Goal: Information Seeking & Learning: Learn about a topic

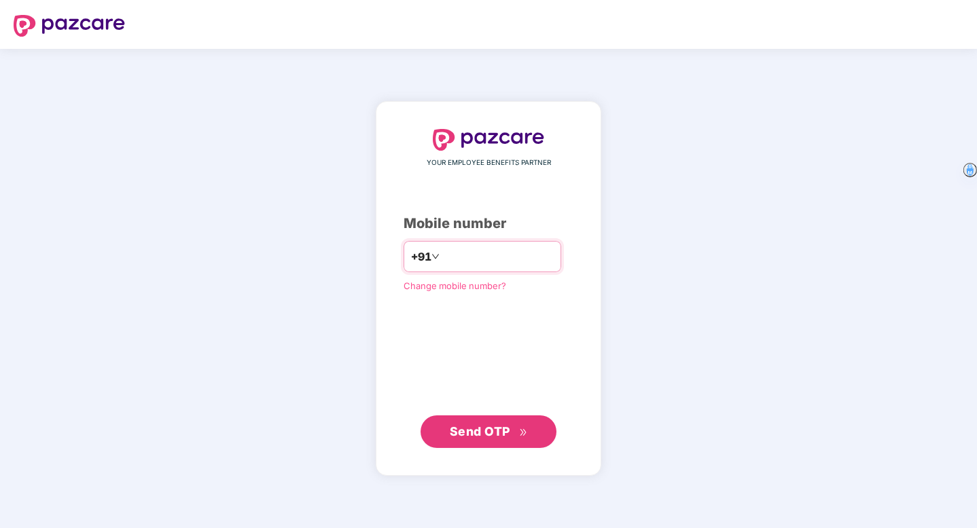
click at [457, 259] on input "number" at bounding box center [497, 257] width 111 height 22
type input "**********"
click at [490, 433] on span "Send OTP" at bounding box center [480, 431] width 60 height 14
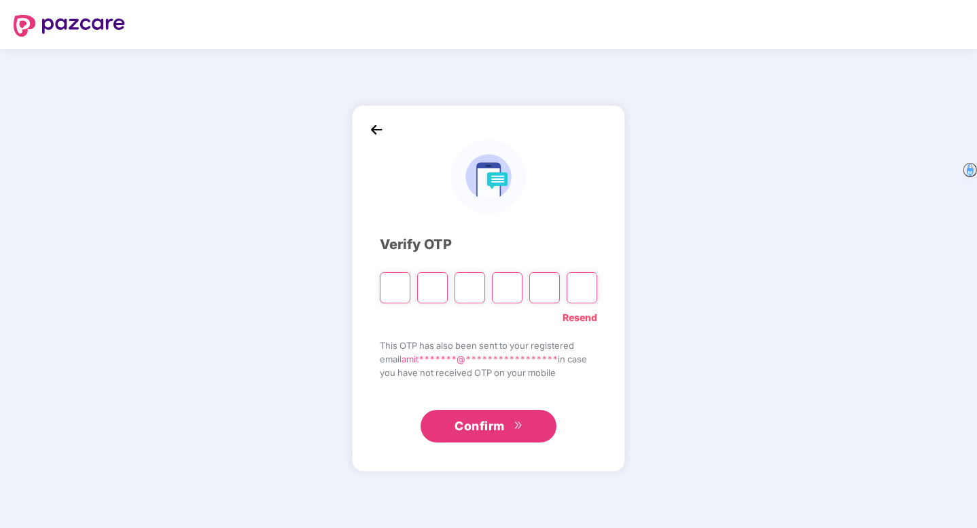
type input "*"
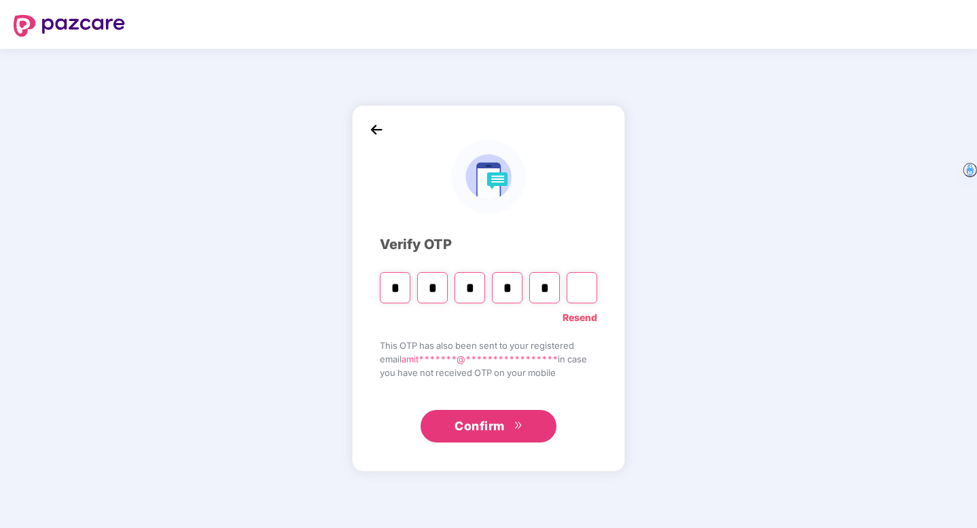
type input "*"
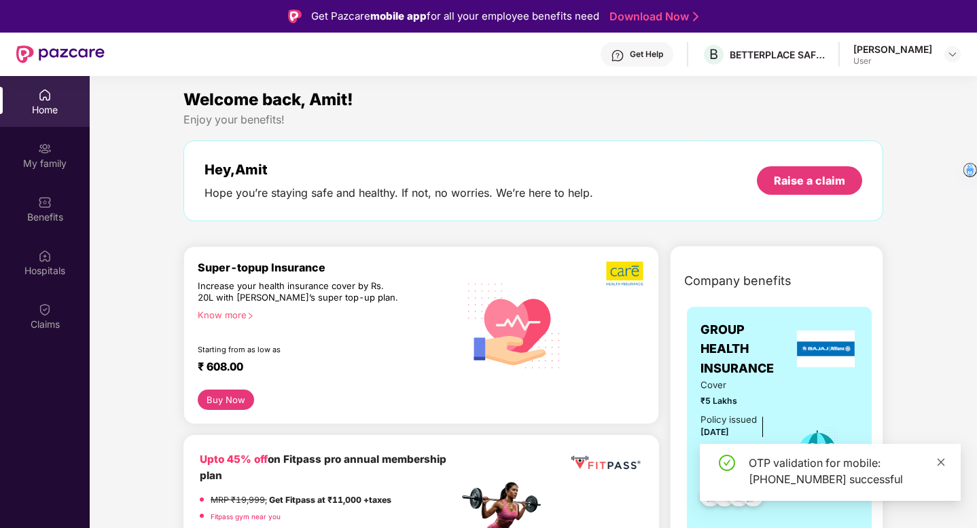
click at [943, 465] on icon "close" at bounding box center [940, 461] width 7 height 7
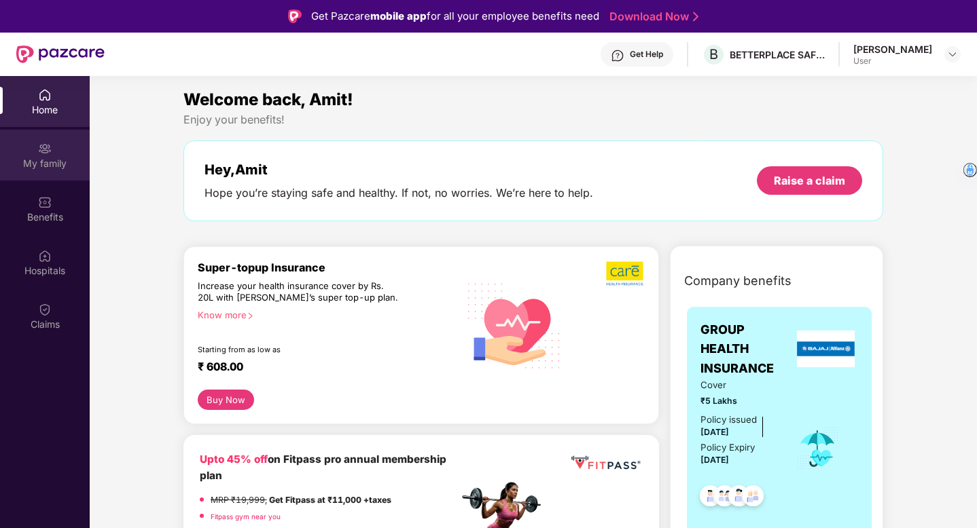
click at [52, 156] on div "My family" at bounding box center [45, 155] width 90 height 51
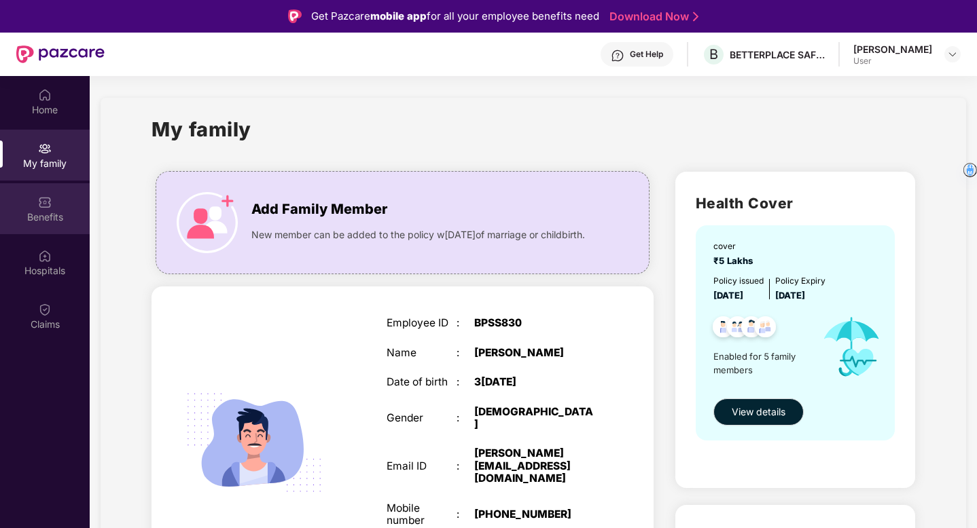
click at [42, 211] on div "Benefits" at bounding box center [45, 218] width 90 height 14
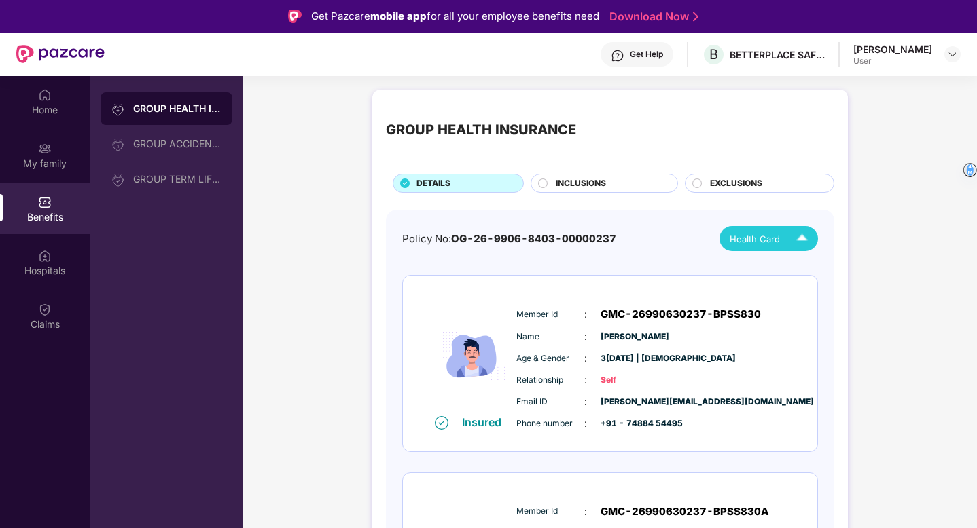
click at [767, 235] on span "Health Card" at bounding box center [754, 239] width 50 height 14
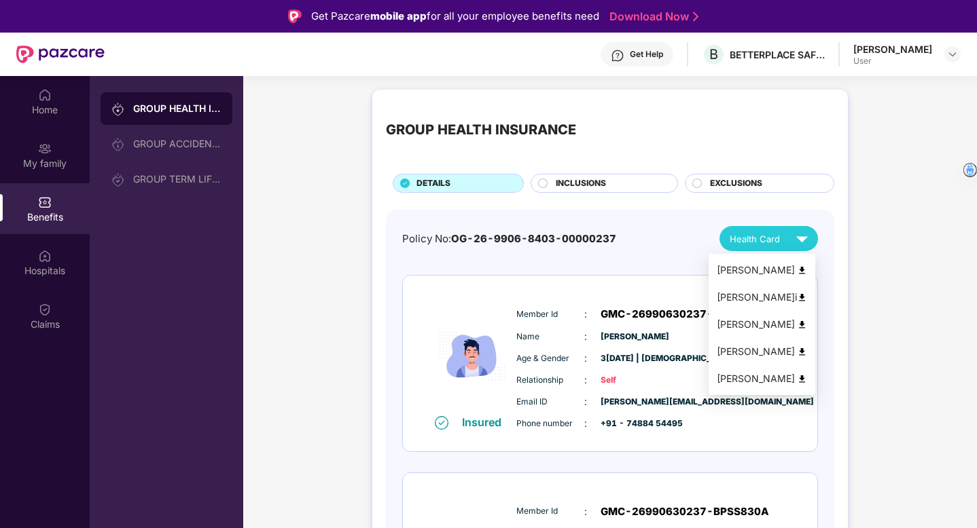
click at [666, 236] on div "Policy No: OG-26-9906-8403-00000237 Health Card" at bounding box center [610, 238] width 416 height 25
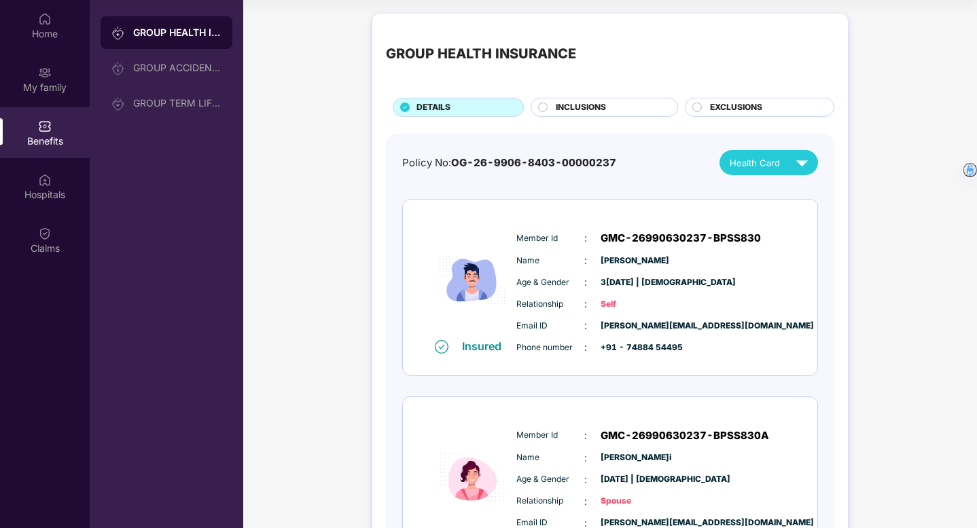
click at [582, 102] on span "INCLUSIONS" at bounding box center [580, 107] width 50 height 13
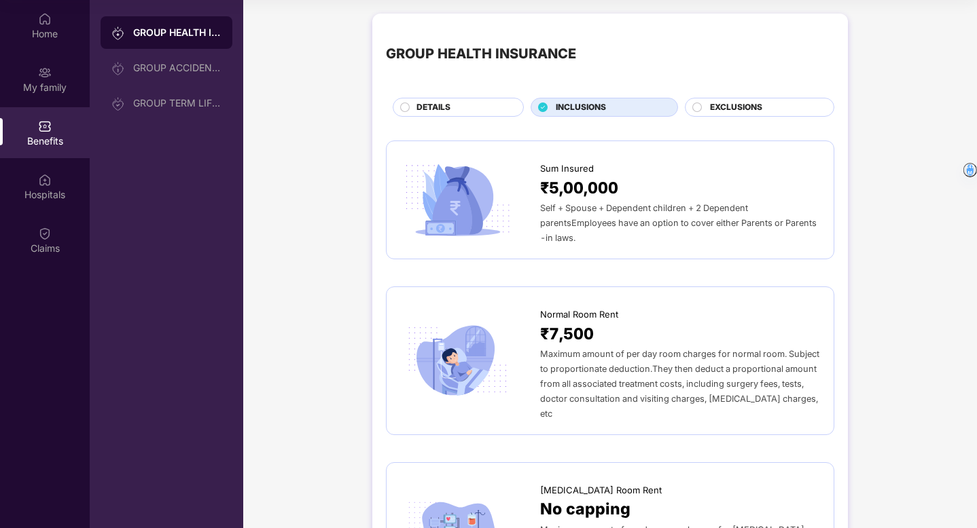
click at [731, 111] on span "EXCLUSIONS" at bounding box center [736, 107] width 52 height 13
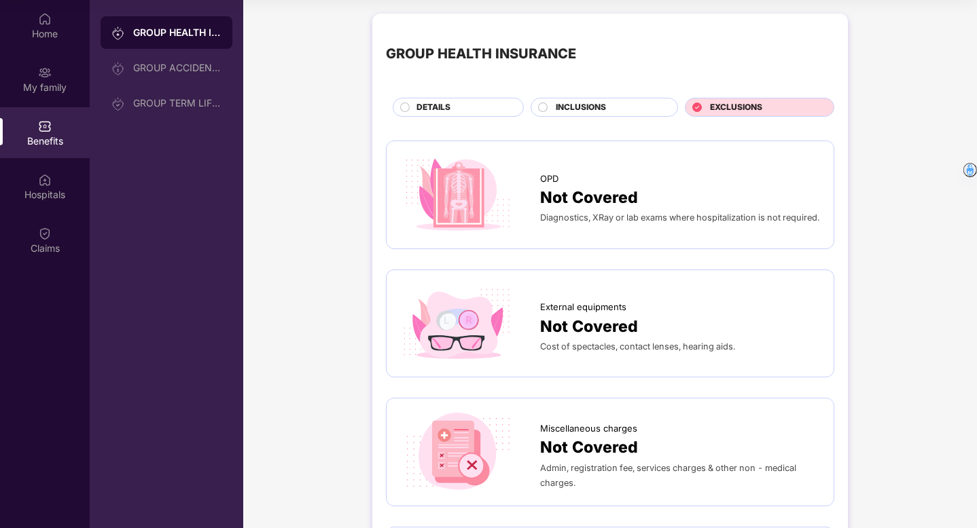
click at [457, 102] on div "DETAILS" at bounding box center [462, 108] width 107 height 15
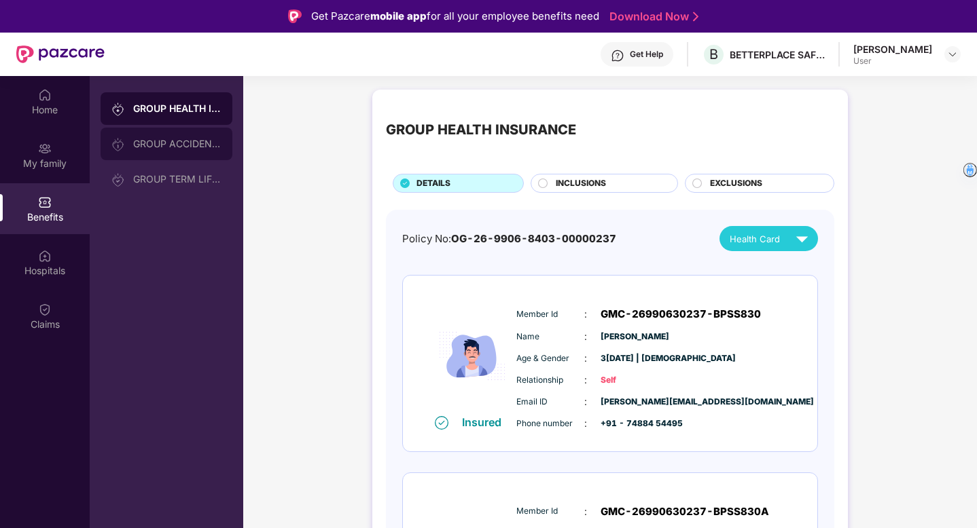
click at [156, 136] on div "GROUP ACCIDENTAL INSURANCE" at bounding box center [167, 144] width 132 height 33
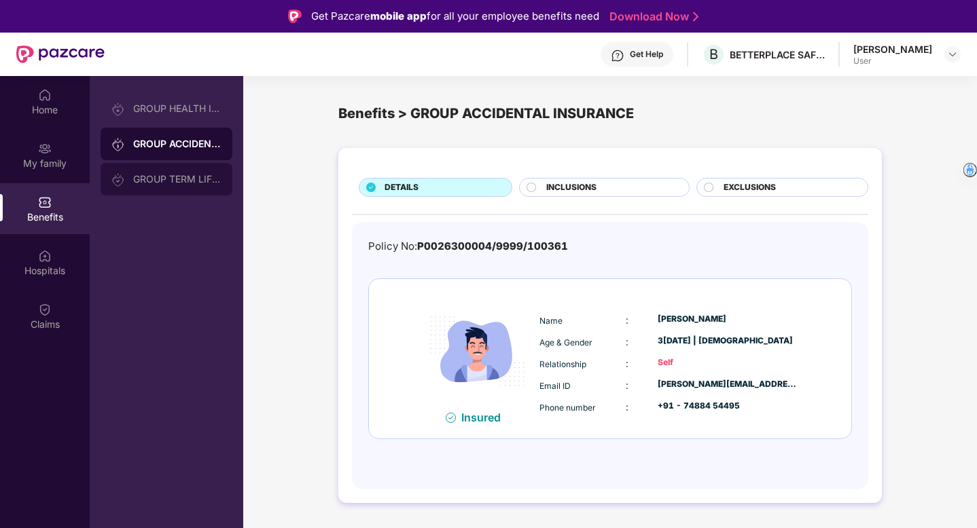
click at [167, 173] on div "GROUP TERM LIFE INSURANCE" at bounding box center [167, 179] width 132 height 33
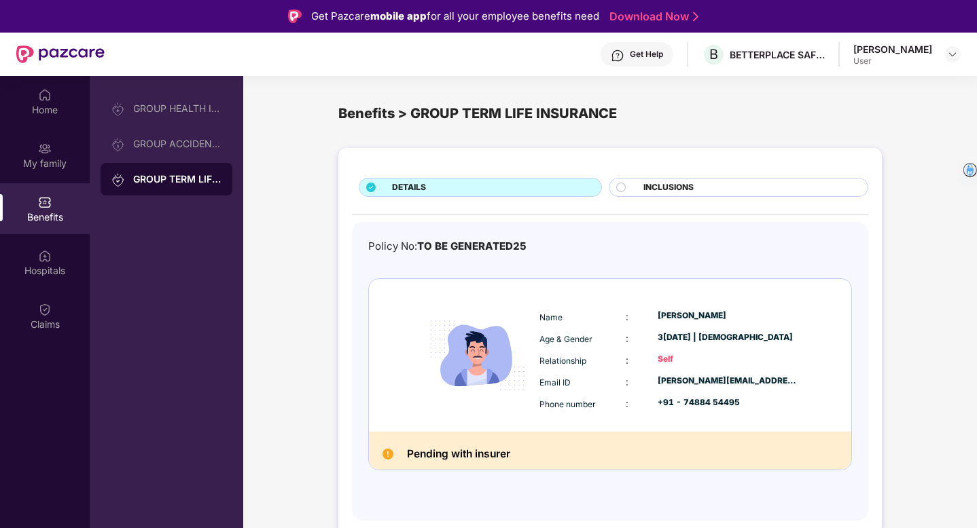
click at [689, 193] on span "INCLUSIONS" at bounding box center [668, 187] width 50 height 13
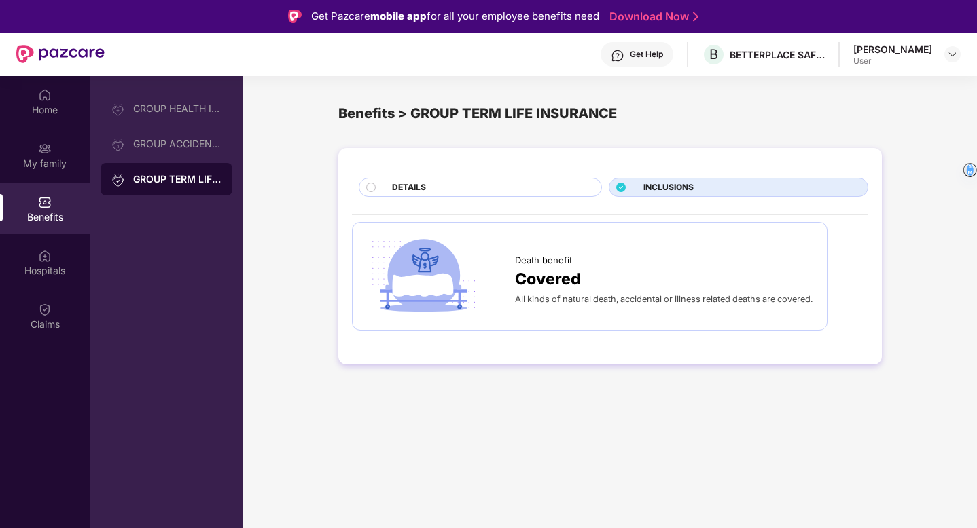
click at [531, 191] on div "DETAILS" at bounding box center [489, 188] width 209 height 15
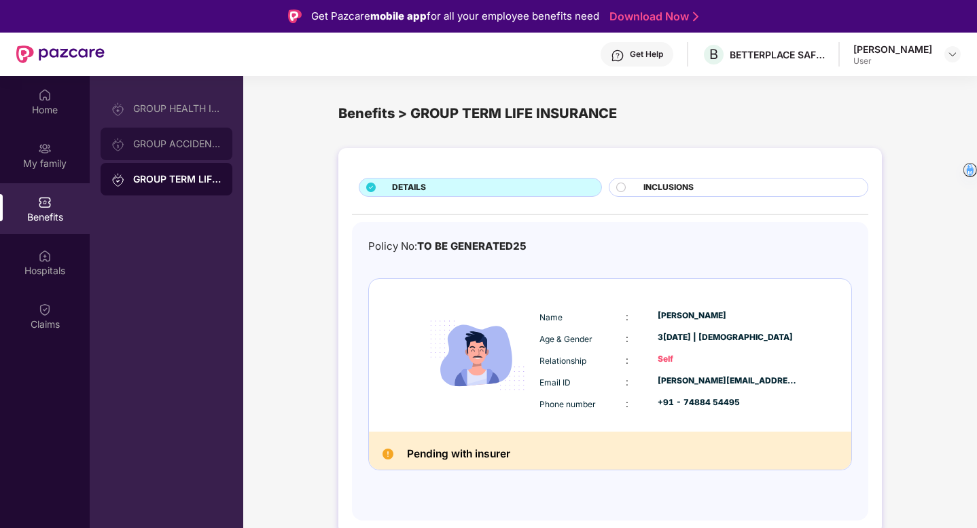
click at [183, 143] on div "GROUP ACCIDENTAL INSURANCE" at bounding box center [177, 144] width 88 height 11
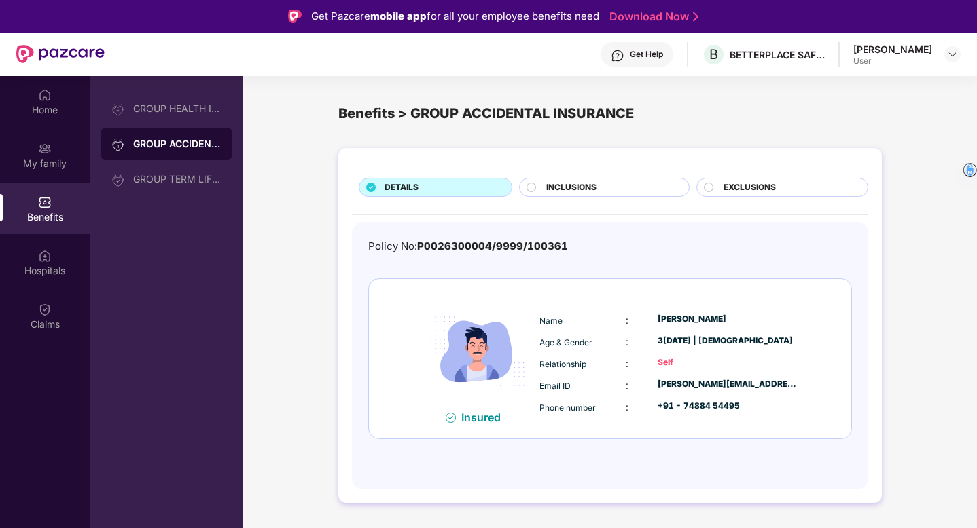
scroll to position [76, 0]
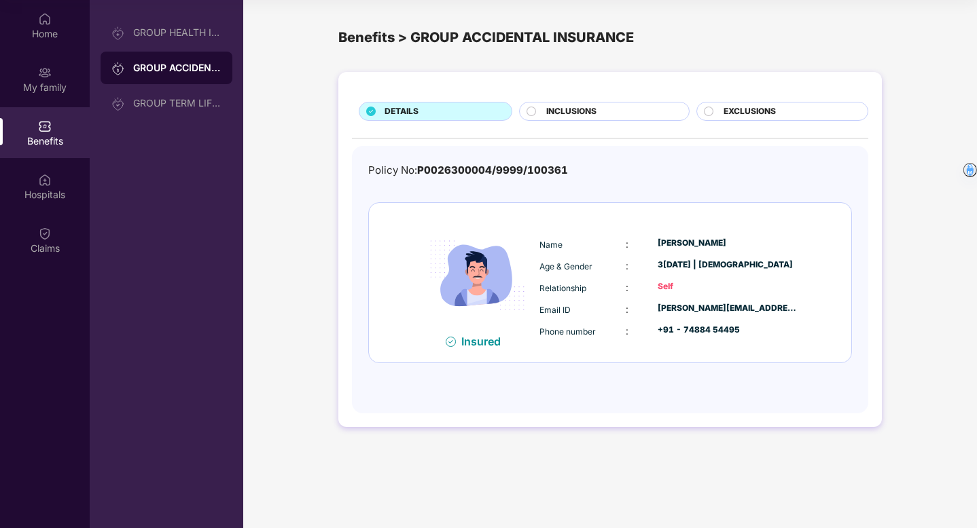
click at [553, 114] on span "INCLUSIONS" at bounding box center [571, 111] width 50 height 13
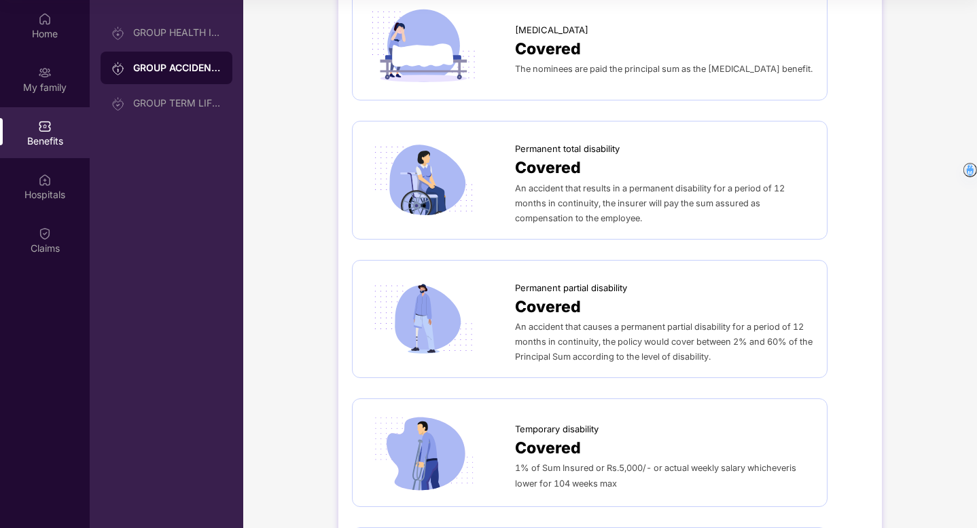
scroll to position [0, 0]
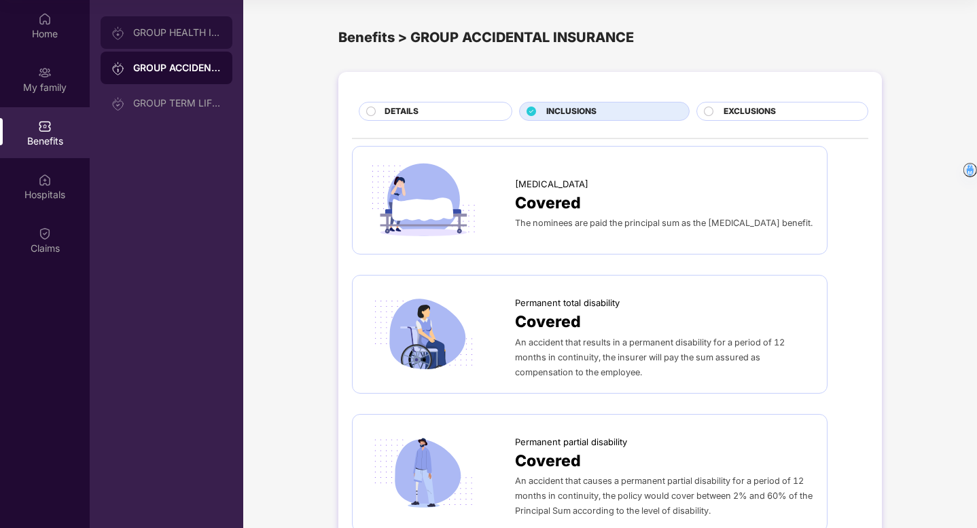
click at [173, 37] on div "GROUP HEALTH INSURANCE" at bounding box center [177, 32] width 88 height 11
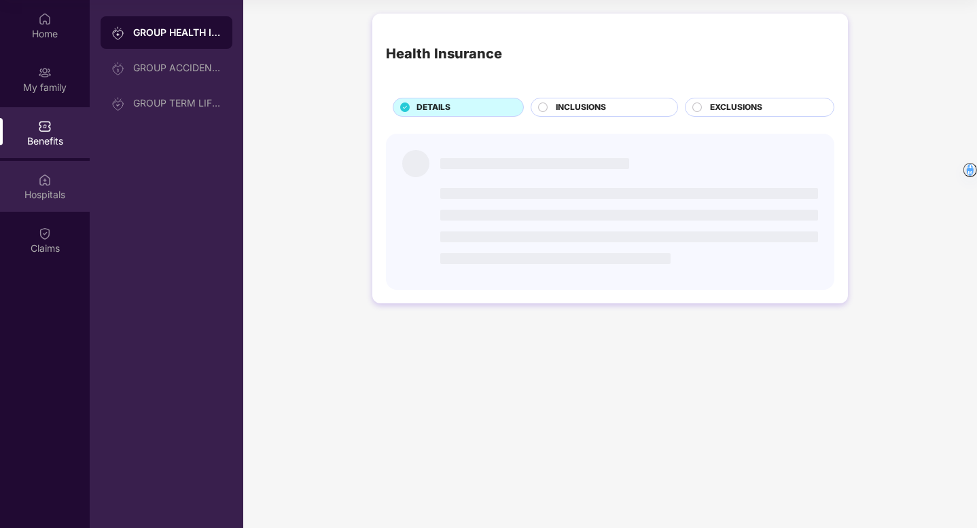
click at [46, 179] on img at bounding box center [45, 180] width 14 height 14
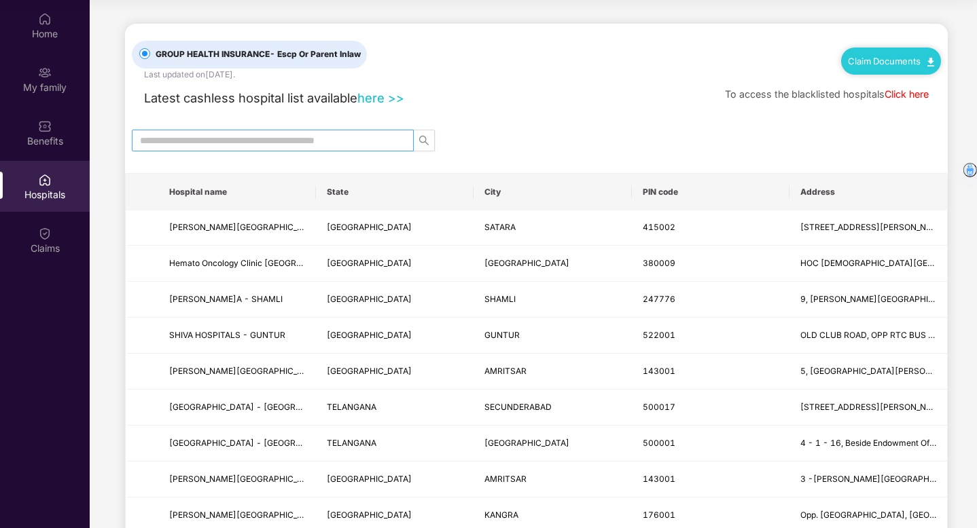
click at [221, 141] on input "text" at bounding box center [267, 140] width 255 height 15
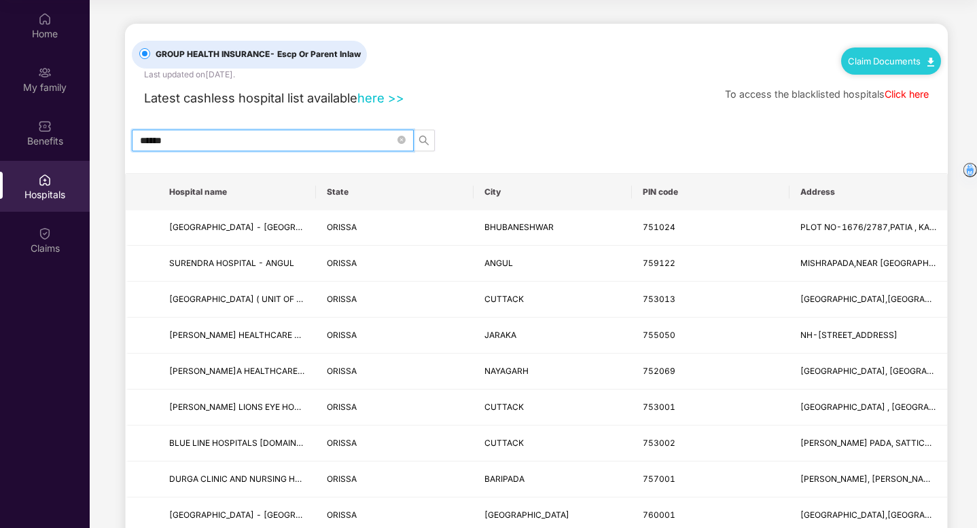
drag, startPoint x: 192, startPoint y: 137, endPoint x: 116, endPoint y: 136, distance: 75.4
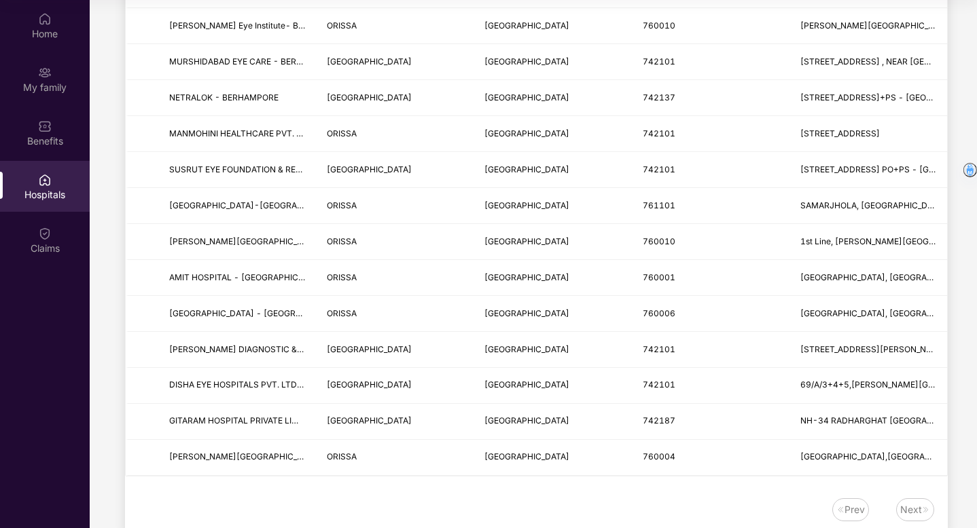
scroll to position [302, 0]
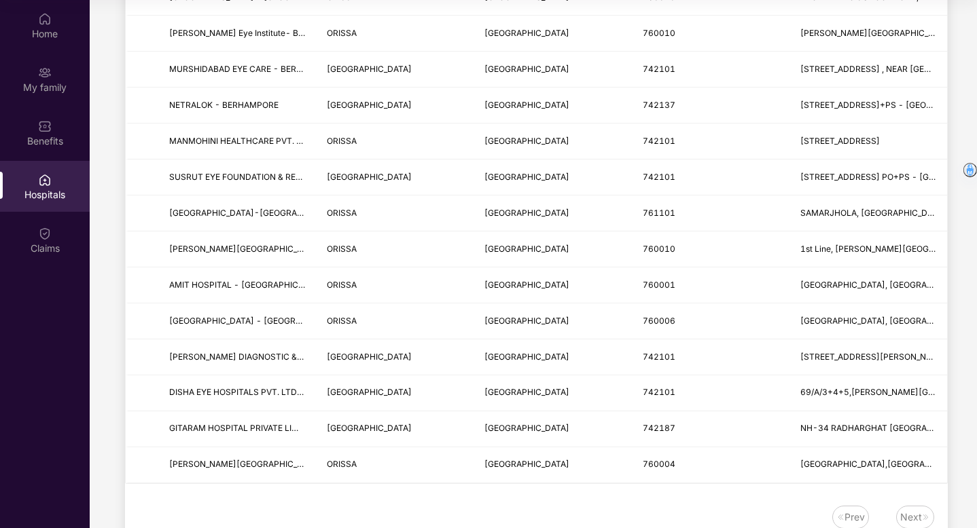
type input "*********"
click at [451, 497] on div "GROUP HEALTH INSURANCE - Escp Or Parent Inlaw Last updated on [DATE] . Claim Do…" at bounding box center [536, 132] width 822 height 821
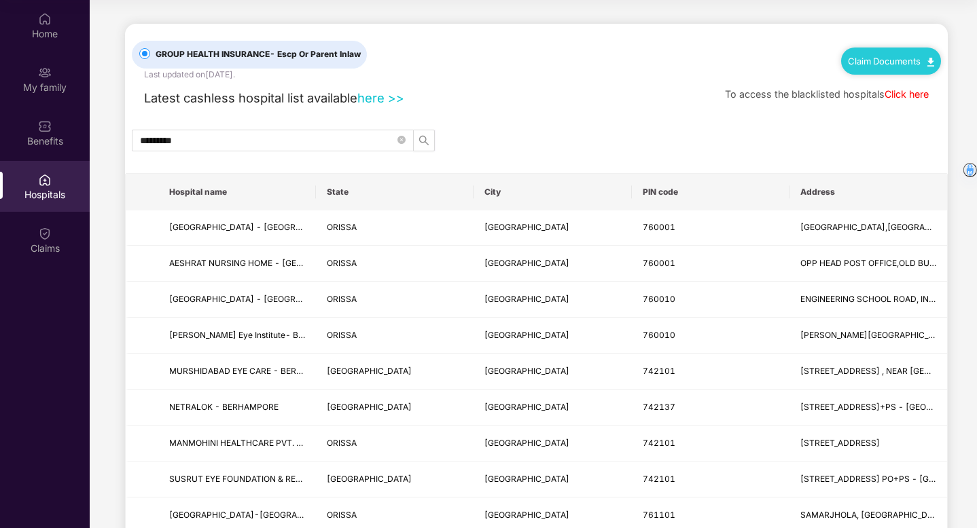
click at [782, 11] on main "GROUP HEALTH INSURANCE - Escp Or Parent Inlaw Last updated on [DATE] . Claim Do…" at bounding box center [533, 436] width 887 height 872
